Goal: Contribute content: Contribute content

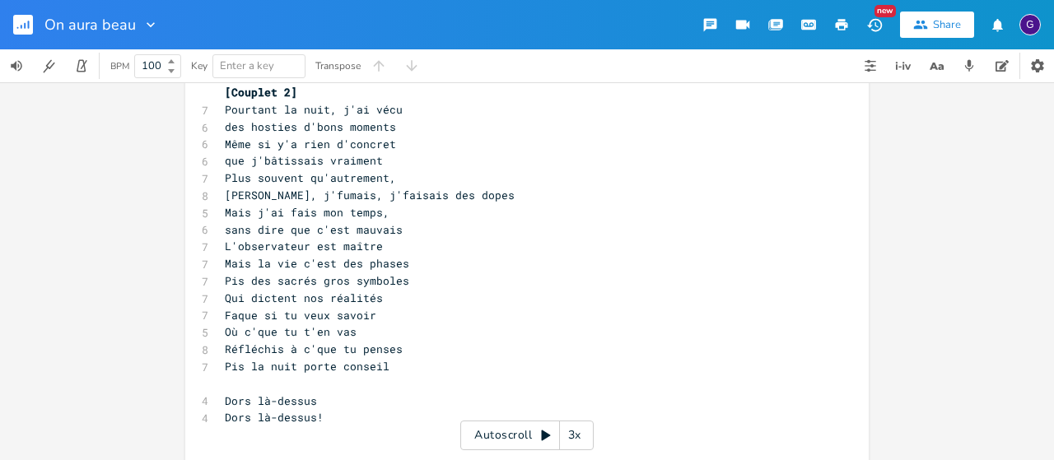
scroll to position [688, 0]
click at [354, 146] on span "Même si y'a rien d'concret" at bounding box center [310, 145] width 171 height 15
type textarea "concret"
click at [354, 146] on span "Même si y'a rien d'concret" at bounding box center [310, 145] width 171 height 15
type textarea "n"
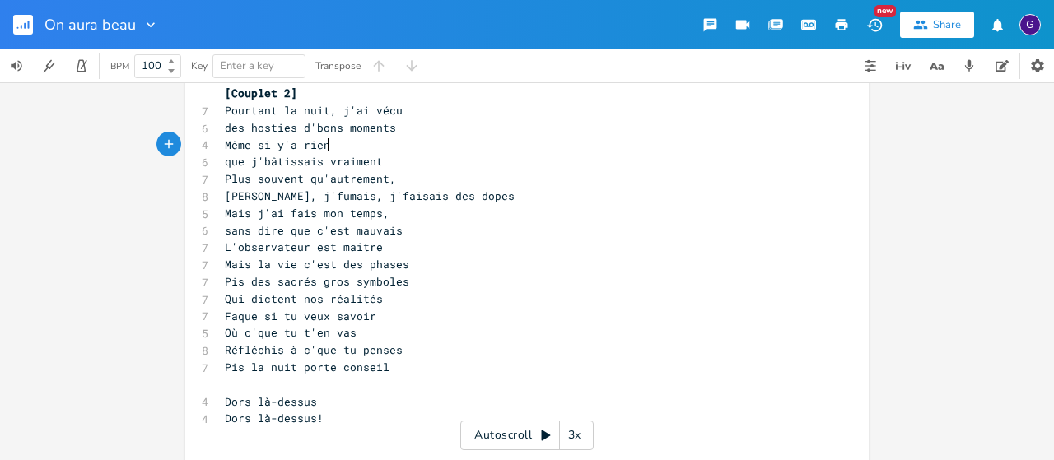
scroll to position [0, 5]
click at [233, 269] on span "Mais la vie c'est des phases" at bounding box center [317, 264] width 184 height 15
click at [233, 268] on span "Mais la vie c'est des phases" at bounding box center [317, 264] width 184 height 15
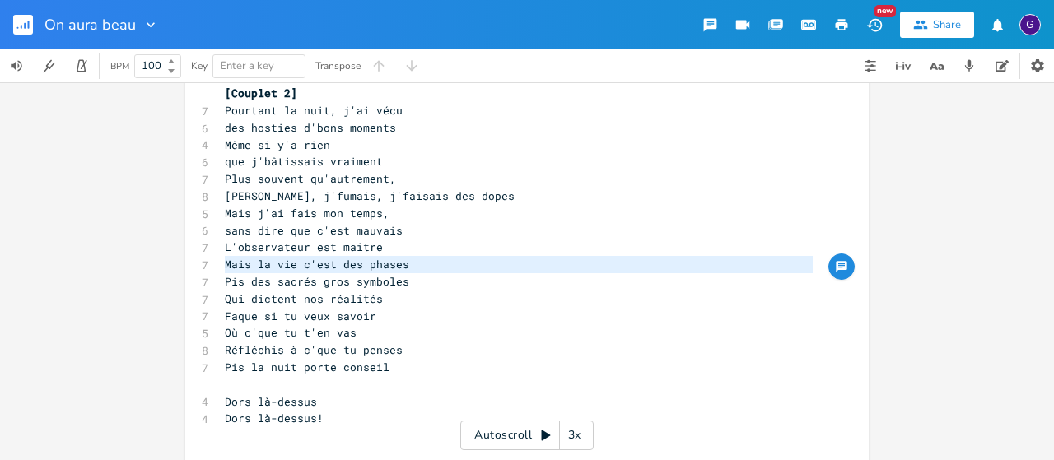
type textarea "Mais la vie c'est des phases"
click at [233, 268] on span "Mais la vie c'est des phases" at bounding box center [317, 264] width 184 height 15
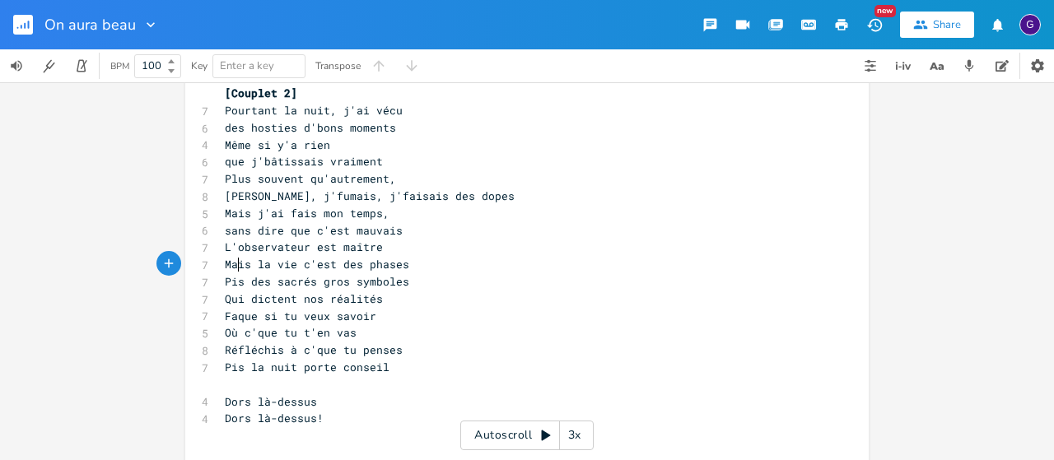
click at [233, 268] on span "Mais la vie c'est des phases" at bounding box center [317, 264] width 184 height 15
type textarea "Pis"
click at [233, 268] on span "Pis la vie c'est des phases" at bounding box center [314, 264] width 178 height 15
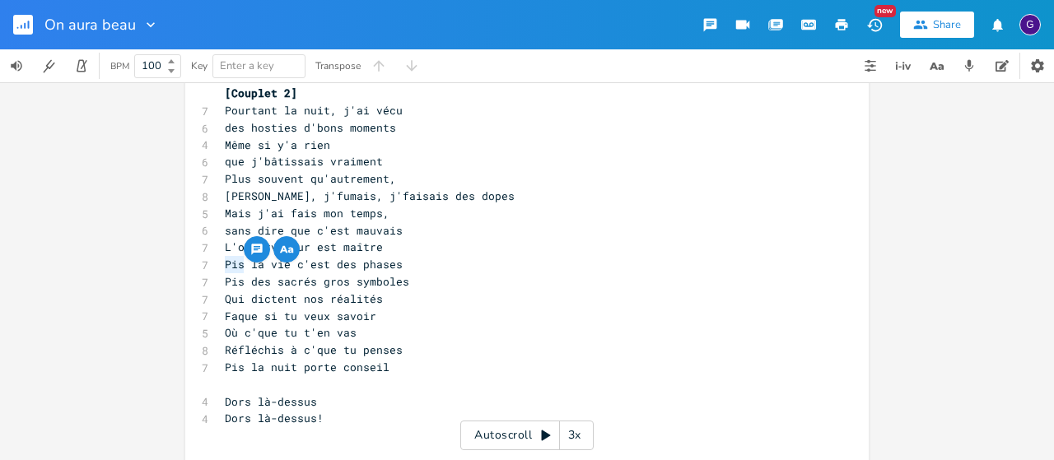
type textarea "m"
type textarea "Pis"
type textarea "Mais"
click at [243, 271] on span "Mais la vie c'est des phases" at bounding box center [317, 264] width 184 height 15
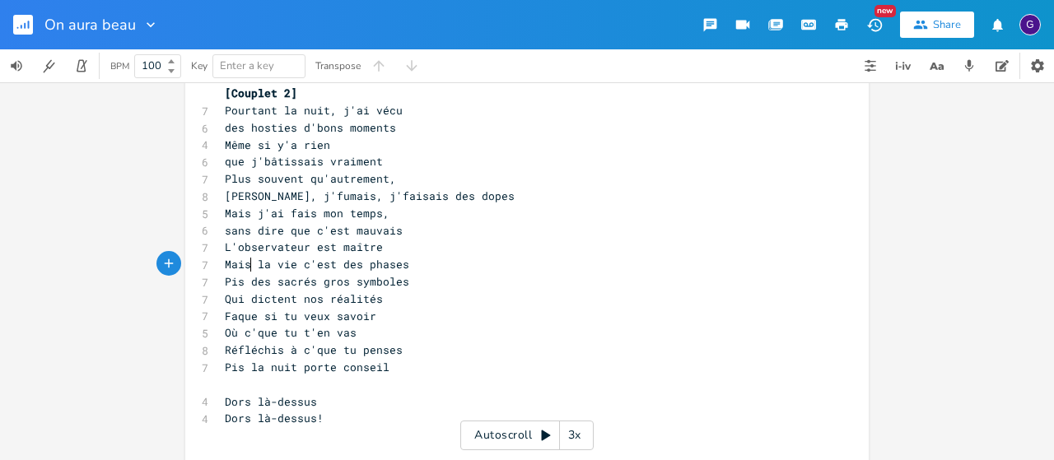
click at [703, 316] on pre "Faque si tu veux savoir" at bounding box center [519, 316] width 595 height 17
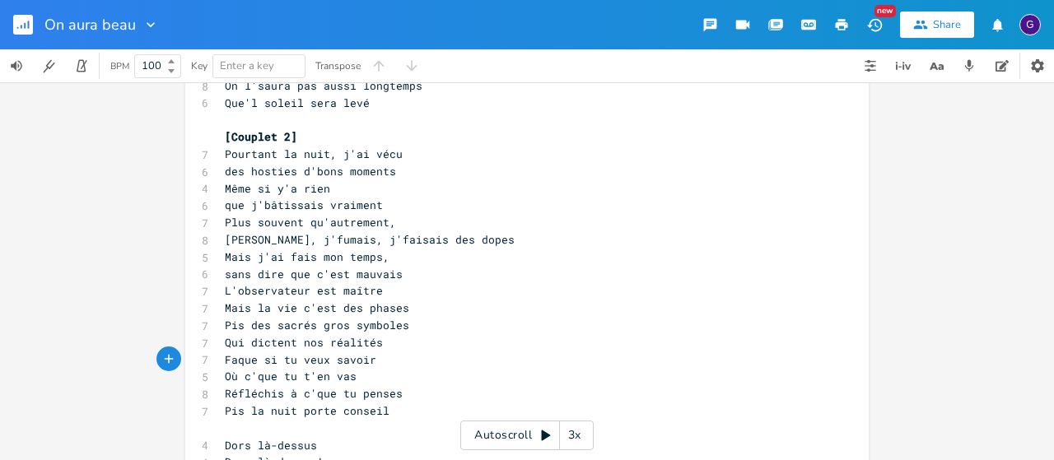
scroll to position [638, 0]
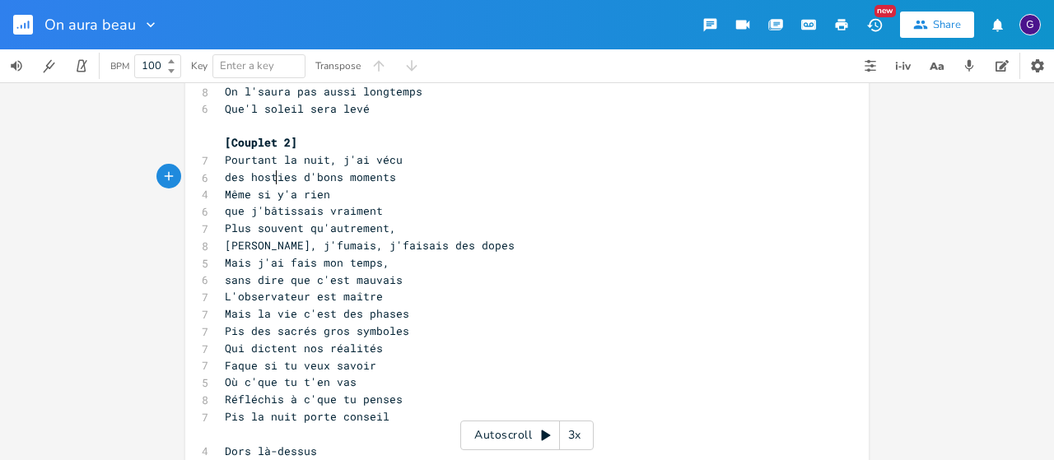
click at [273, 177] on span "des hosties d'bons moments" at bounding box center [310, 177] width 171 height 15
click at [303, 175] on span "des osties d'bons moments" at bounding box center [307, 177] width 165 height 15
click at [488, 217] on pre "que j'bâtissais vraiment" at bounding box center [519, 211] width 595 height 17
click at [533, 186] on pre "Même si y'a rien" at bounding box center [519, 194] width 595 height 17
click at [300, 175] on span "des osties d'bons moments" at bounding box center [307, 177] width 165 height 15
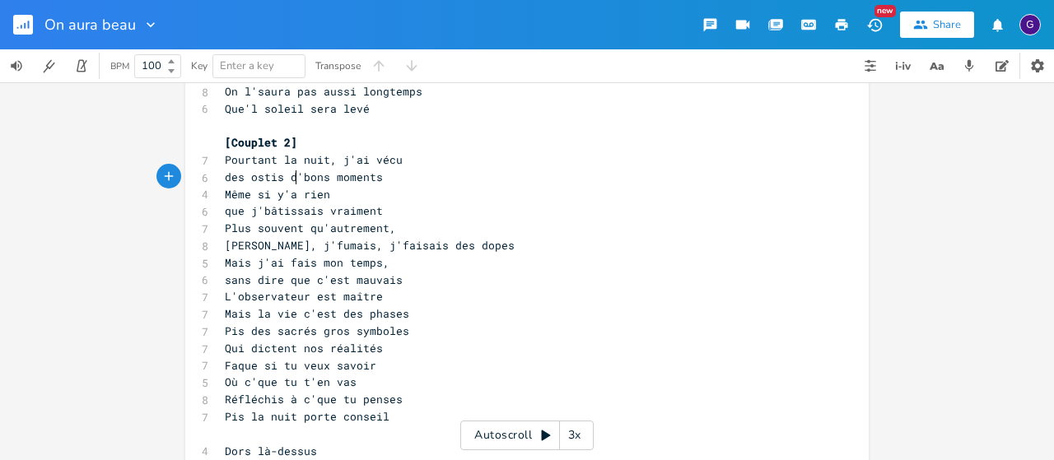
click at [408, 190] on pre "Même si y'a rien" at bounding box center [519, 194] width 595 height 17
click at [30, 24] on rect "button" at bounding box center [23, 25] width 20 height 20
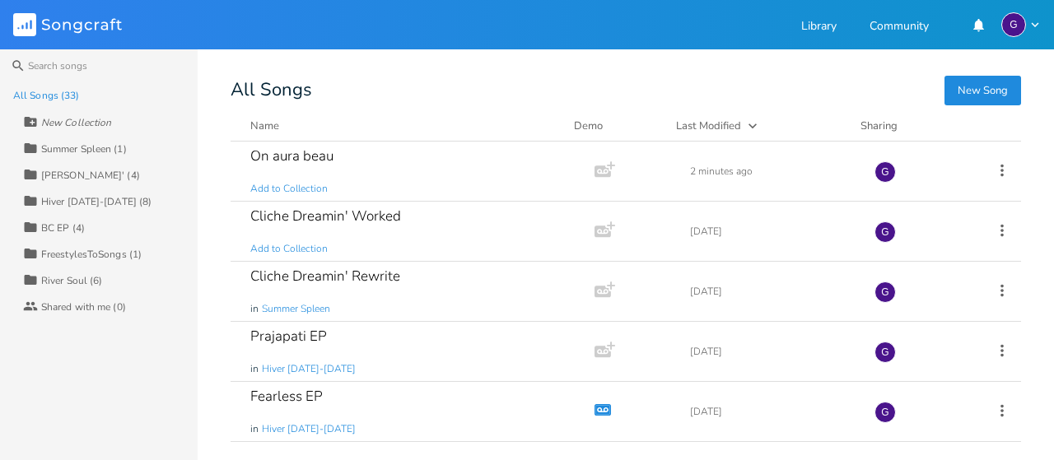
click at [969, 94] on button "New Song" at bounding box center [983, 91] width 77 height 30
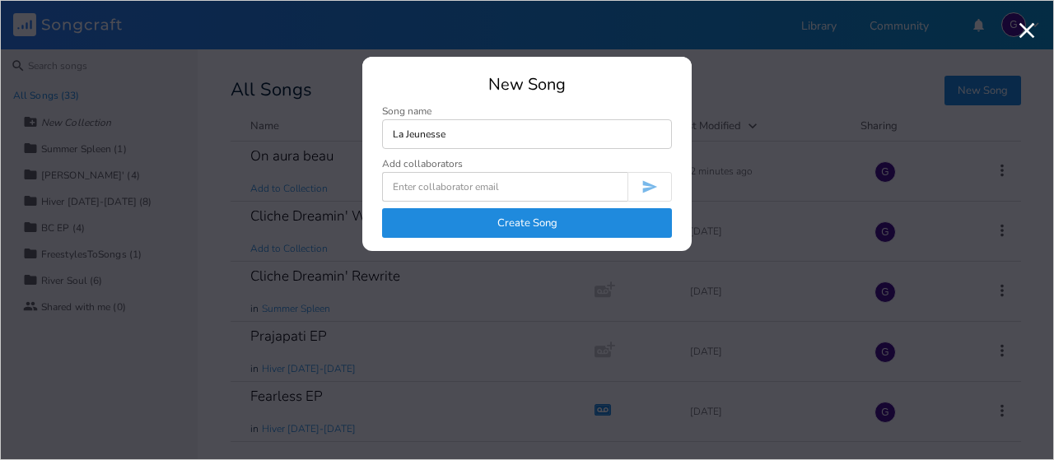
type input "La Jeunesse"
click at [646, 217] on button "Create Song" at bounding box center [527, 223] width 290 height 30
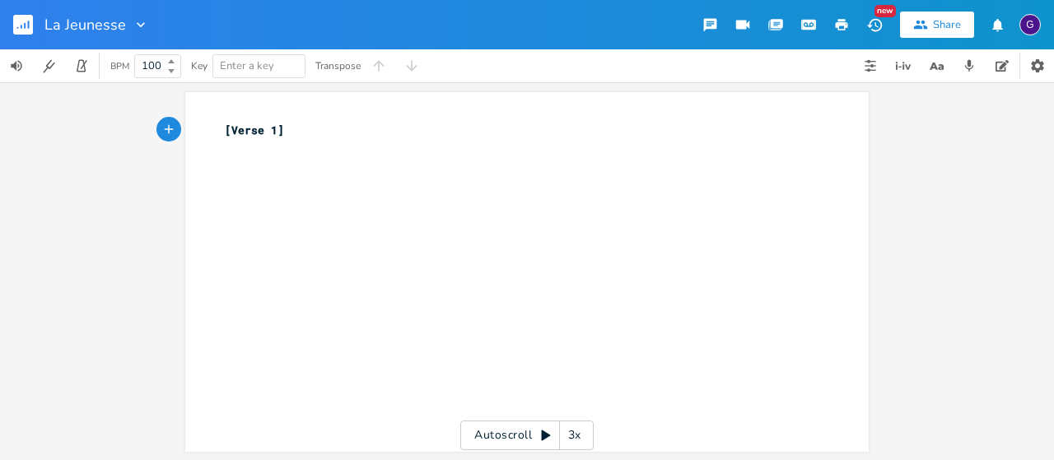
click at [427, 195] on div "xxxxxxxxxx [Verse 1] ​" at bounding box center [540, 288] width 636 height 339
type textarea "J'vois"
click at [652, 176] on div "xxxxxxxxxx [Verse 1] ​ 1 J'vois" at bounding box center [519, 148] width 595 height 58
type textarea "la jeuns"
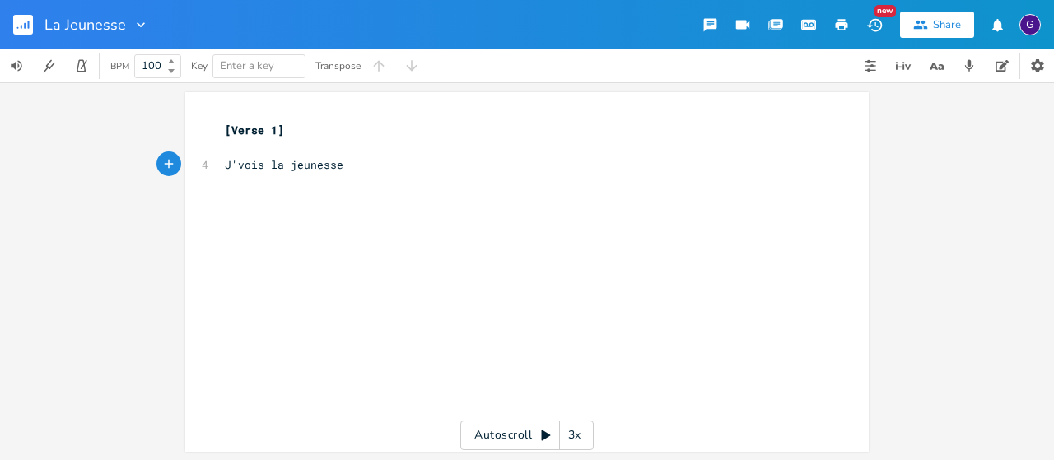
scroll to position [0, 24]
type textarea "esse ajd"
type textarea "de 1i8na"
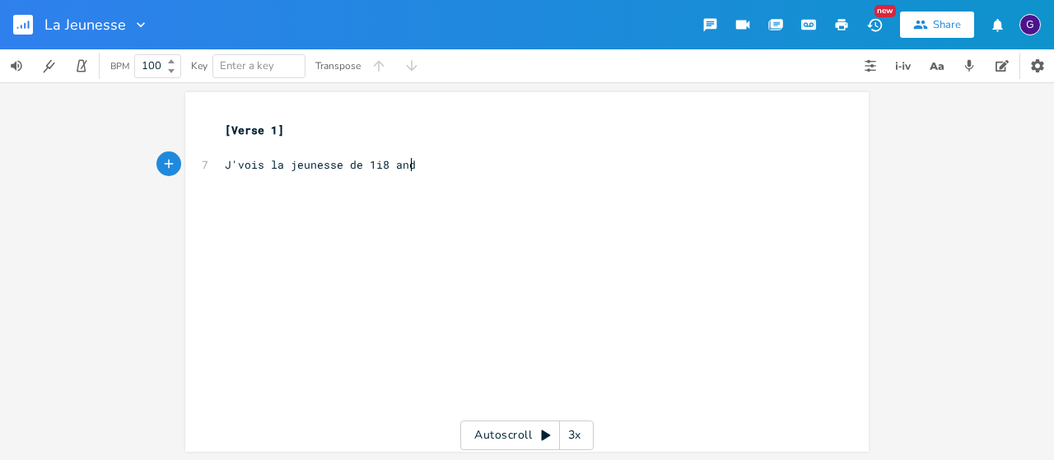
type textarea "1i8 and"
type textarea "u"
type textarea "8and"
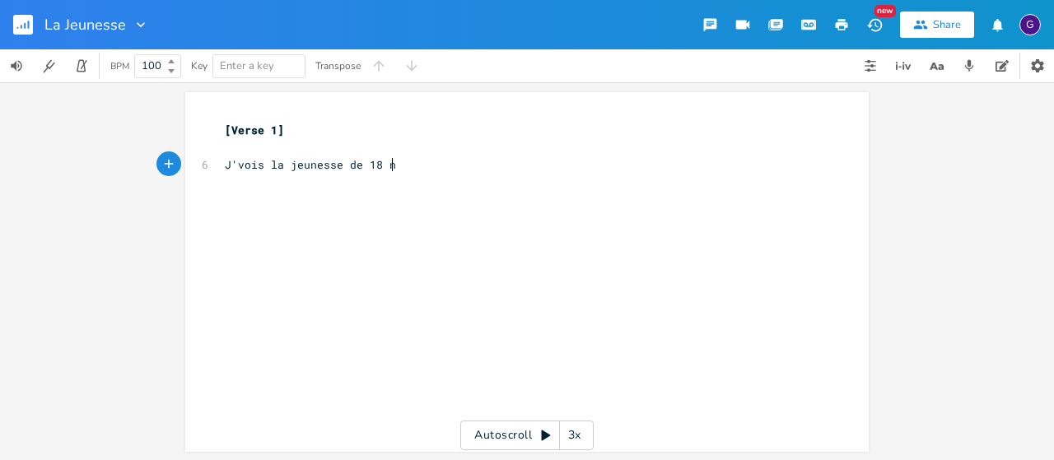
type textarea "ns"
type textarea "ans"
click at [222, 166] on pre "J'vois la jeunesse de 18 ans" at bounding box center [519, 164] width 595 height 17
type textarea "aujourd,HJ"
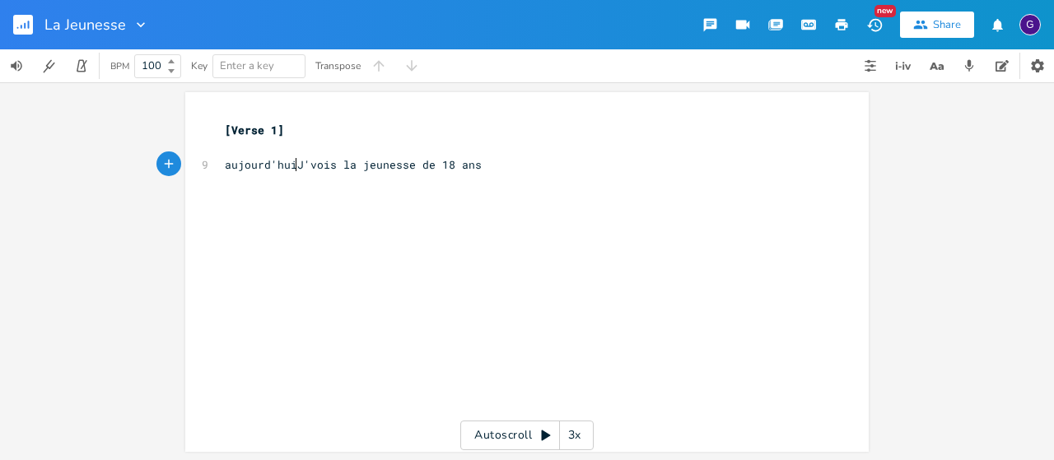
scroll to position [0, 19]
type textarea "'hui j"
click at [483, 161] on pre "[DATE] j'vois la jeunesse de 18 ans" at bounding box center [519, 164] width 595 height 17
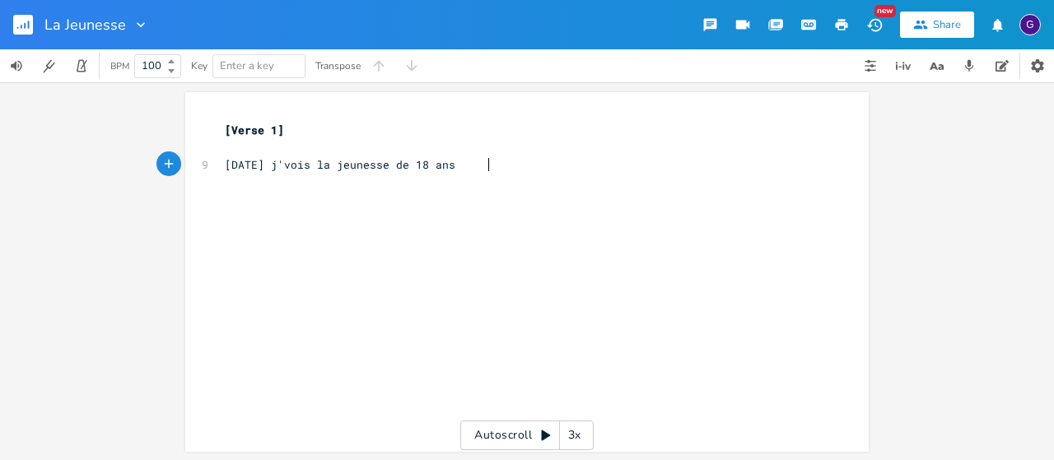
click at [226, 161] on span "[DATE] j'vois la jeunesse de 18 ans" at bounding box center [340, 164] width 231 height 15
type textarea "A"
click at [254, 182] on div "xxxxxxxxxx [Verse 1] ​ 9 [DATE] j'vois la jeunesse de 18 ans" at bounding box center [540, 288] width 636 height 339
type textarea "Pis j'me dis"
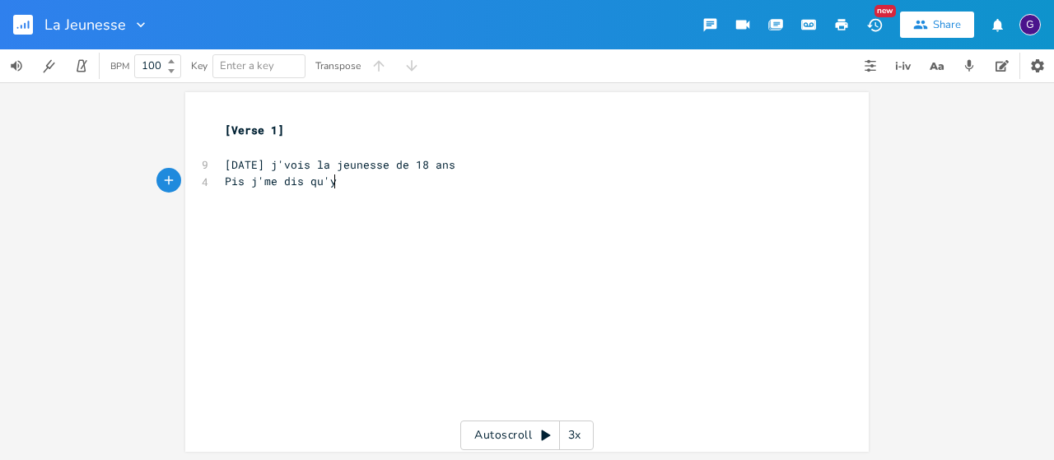
scroll to position [0, 27]
type textarea "s qu'y'au"
type textarea "d"
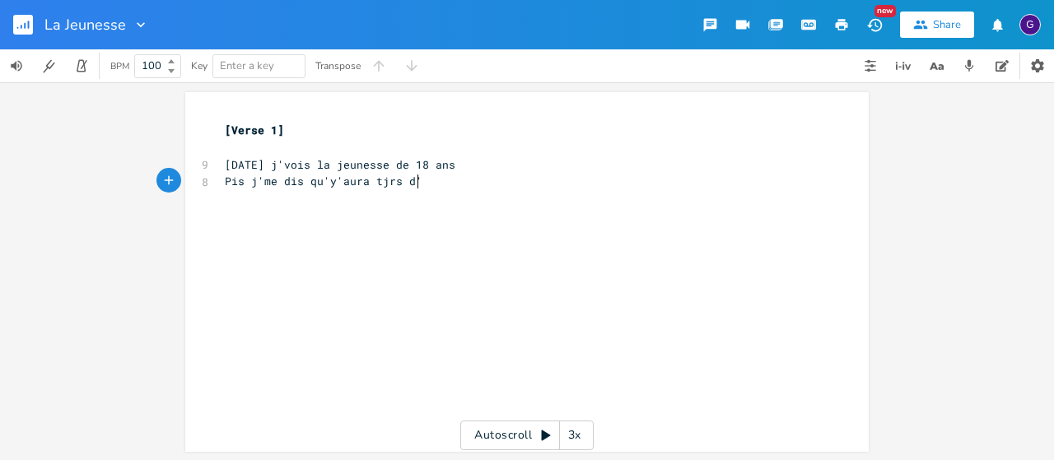
type textarea "ura tjrs d'le"
type textarea "'espoir pour e"
type textarea "ceu"
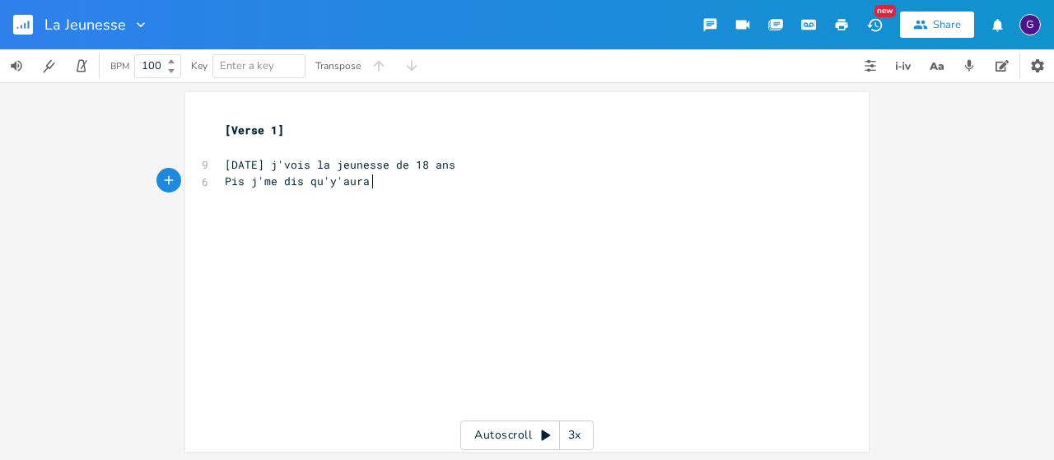
scroll to position [0, 23]
type textarea "aura d'l'espoir"
type textarea "Tans aus"
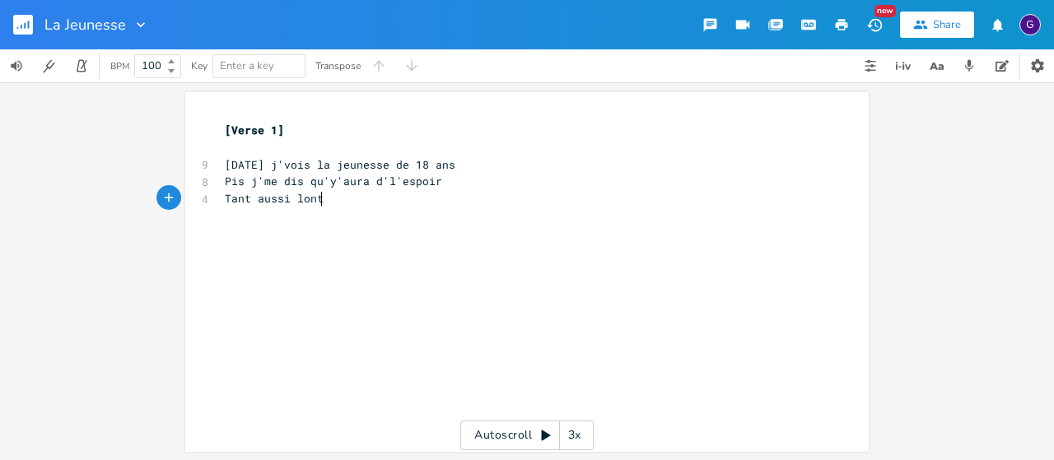
type textarea "t aussi lont"
type textarea "gtemps qu'on continue"
type textarea "era"
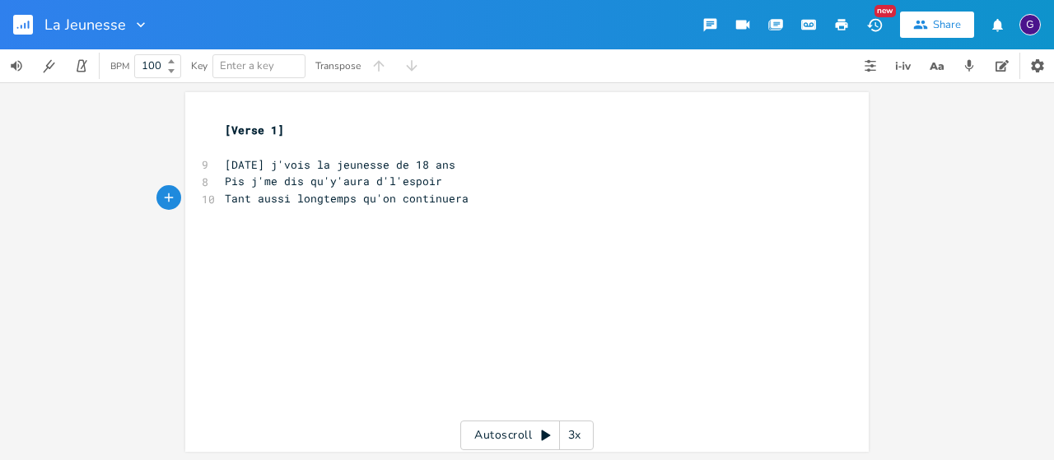
click at [362, 183] on span "Pis j'me dis qu'y'aura d'l'espoir" at bounding box center [333, 181] width 217 height 15
click at [382, 236] on div "xxxxxxxxxx [Verse 1] ​ 9 [DATE] j'vois la jeunesse de 18 ans 8 Pis j'me dis qu'…" at bounding box center [540, 288] width 636 height 339
click at [979, 73] on button "button" at bounding box center [969, 65] width 33 height 33
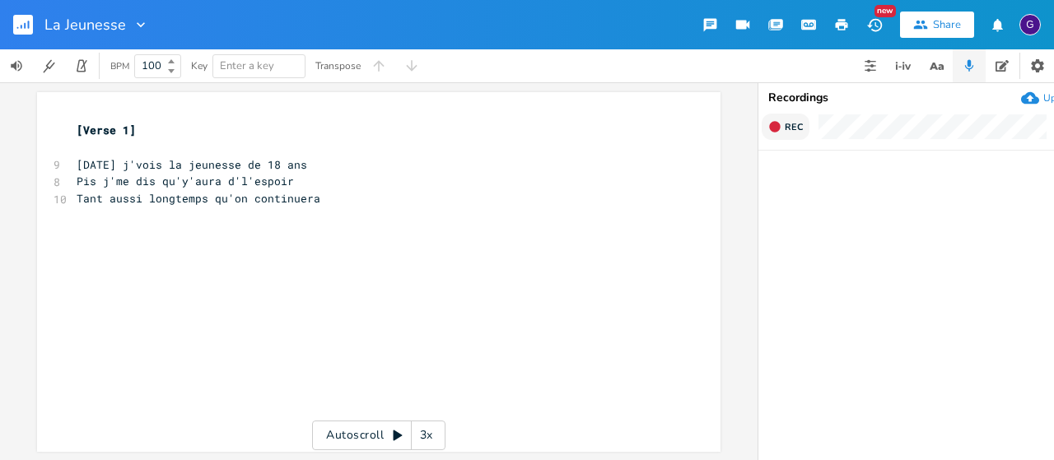
click at [768, 124] on icon "button" at bounding box center [774, 126] width 13 height 13
click at [780, 133] on icon "button" at bounding box center [774, 126] width 13 height 13
